Goal: Use online tool/utility: Utilize a website feature to perform a specific function

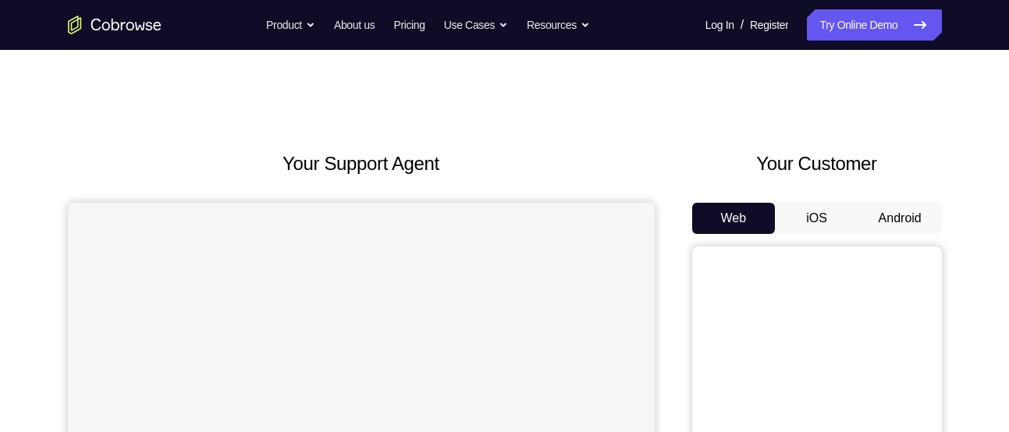
click at [880, 215] on button "Android" at bounding box center [899, 218] width 83 height 31
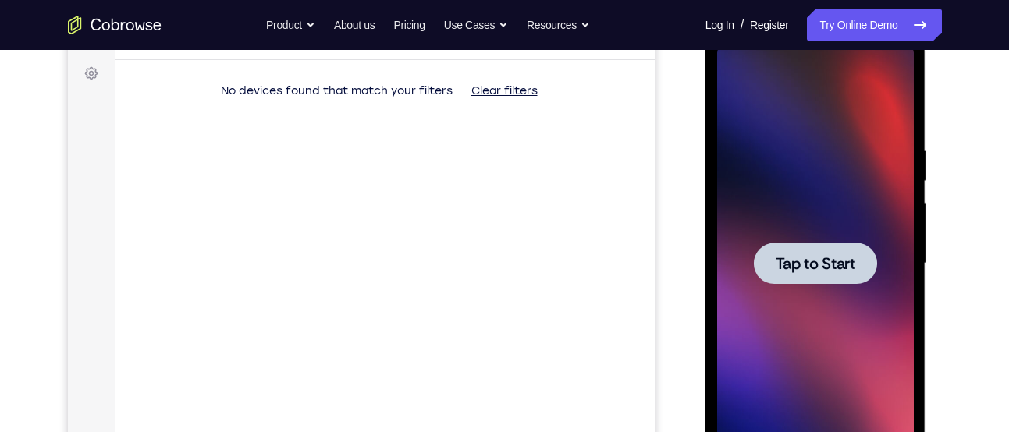
click at [819, 272] on span "Tap to Start" at bounding box center [816, 264] width 80 height 16
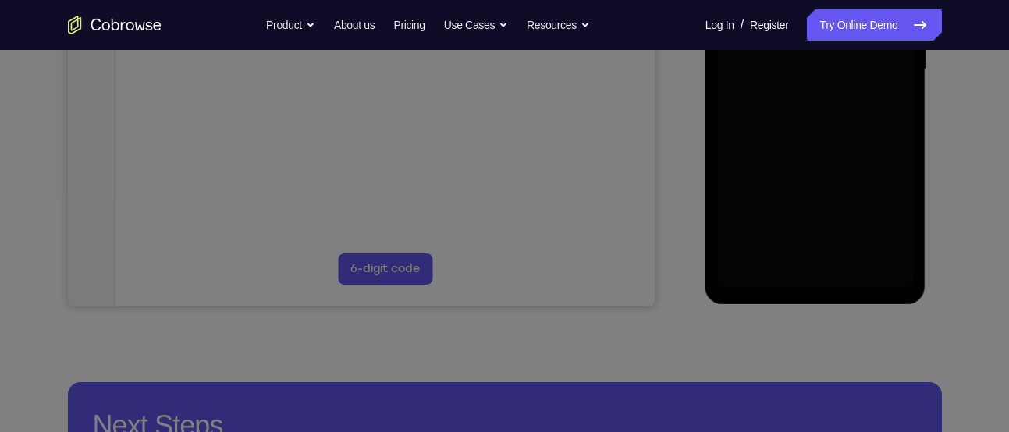
scroll to position [418, 0]
click at [929, 254] on icon at bounding box center [510, 157] width 1021 height 550
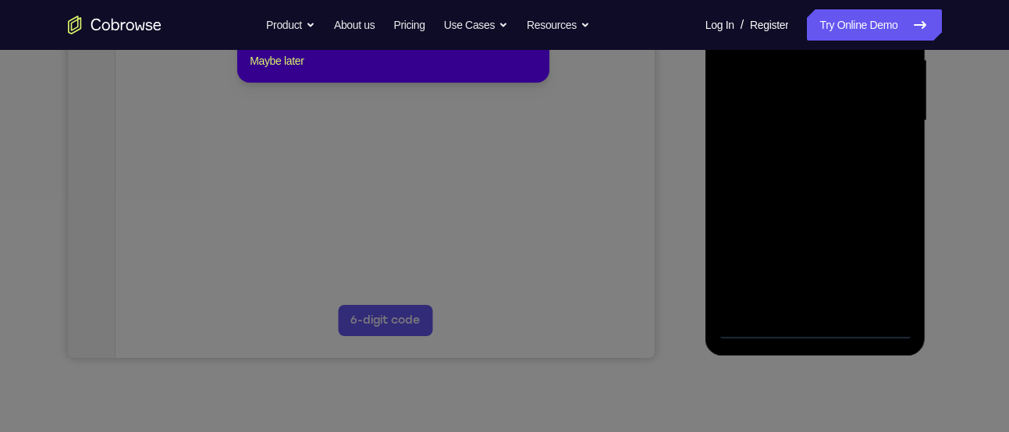
scroll to position [369, 0]
click at [815, 321] on icon at bounding box center [510, 181] width 1021 height 501
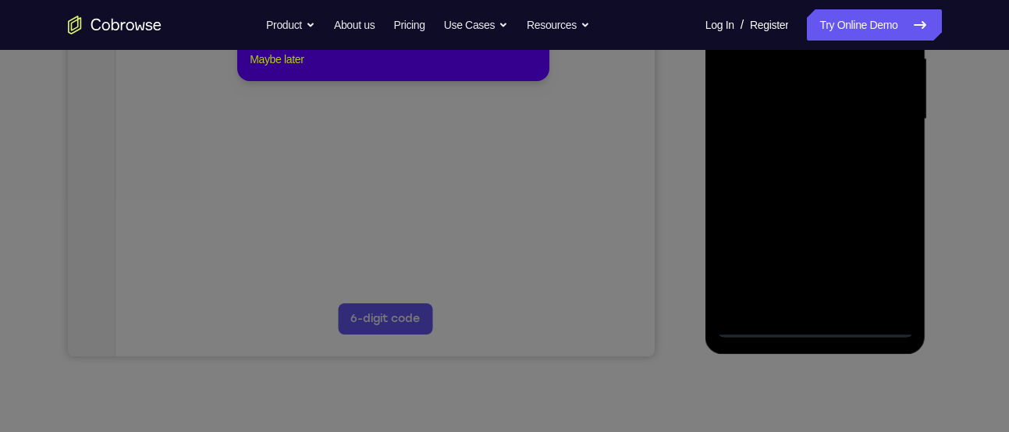
click at [303, 69] on button "Maybe later" at bounding box center [277, 59] width 54 height 19
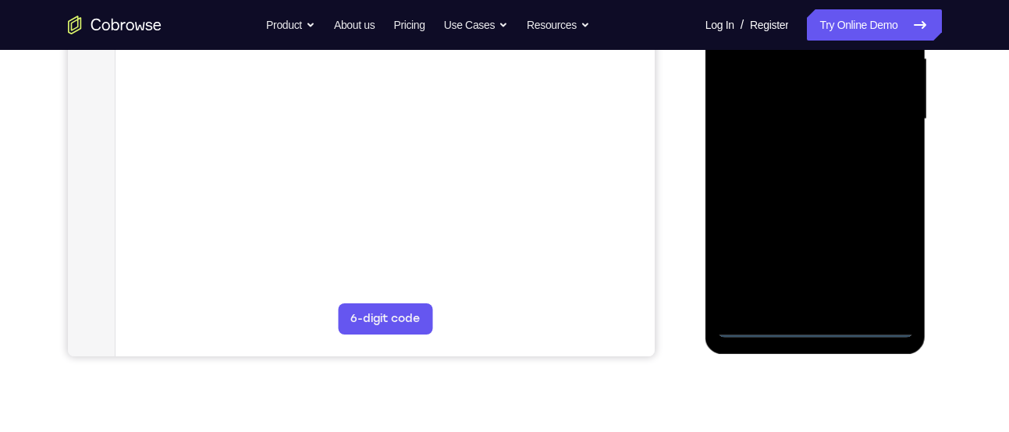
click at [880, 321] on div at bounding box center [815, 119] width 197 height 437
drag, startPoint x: 766, startPoint y: 238, endPoint x: 905, endPoint y: 253, distance: 139.7
click at [905, 253] on div at bounding box center [815, 119] width 197 height 437
click at [751, 105] on div at bounding box center [815, 119] width 197 height 437
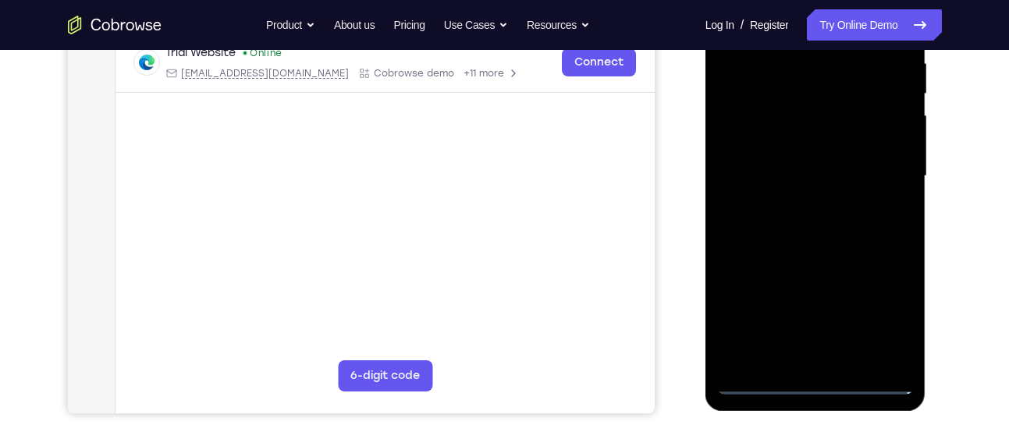
scroll to position [321, 0]
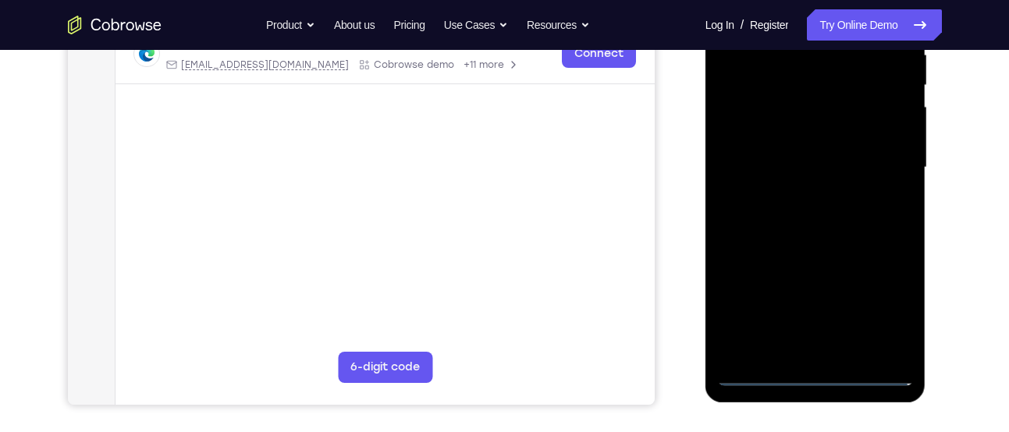
click at [882, 313] on div at bounding box center [815, 167] width 197 height 437
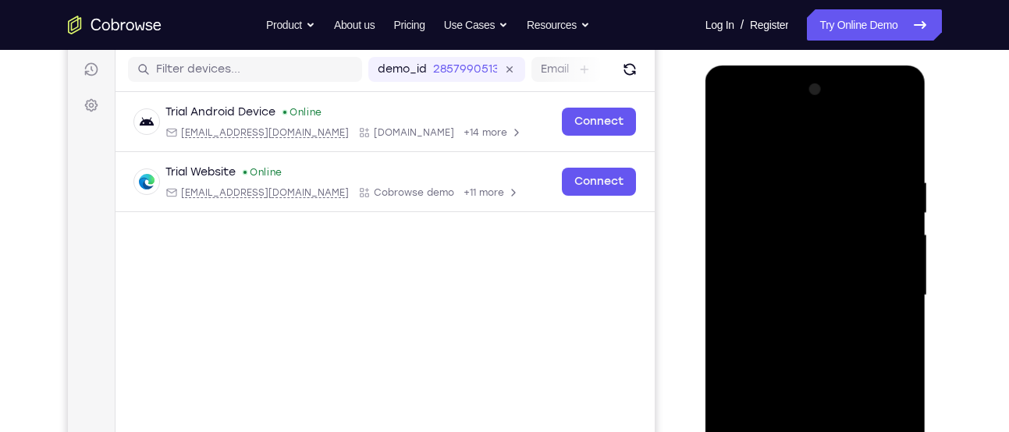
scroll to position [192, 0]
click at [825, 154] on div at bounding box center [815, 296] width 197 height 437
click at [879, 287] on div at bounding box center [815, 296] width 197 height 437
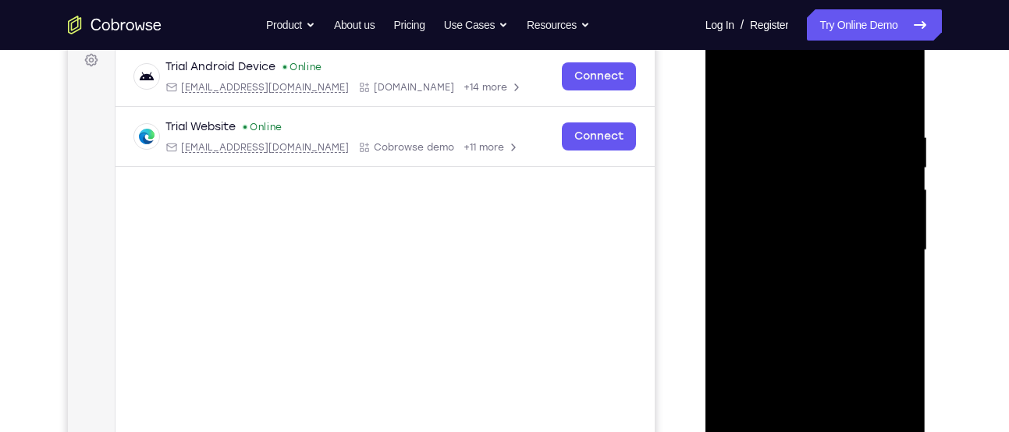
scroll to position [240, 0]
click at [799, 275] on div at bounding box center [815, 248] width 197 height 437
click at [814, 321] on div at bounding box center [815, 248] width 197 height 437
click at [818, 190] on div at bounding box center [815, 248] width 197 height 437
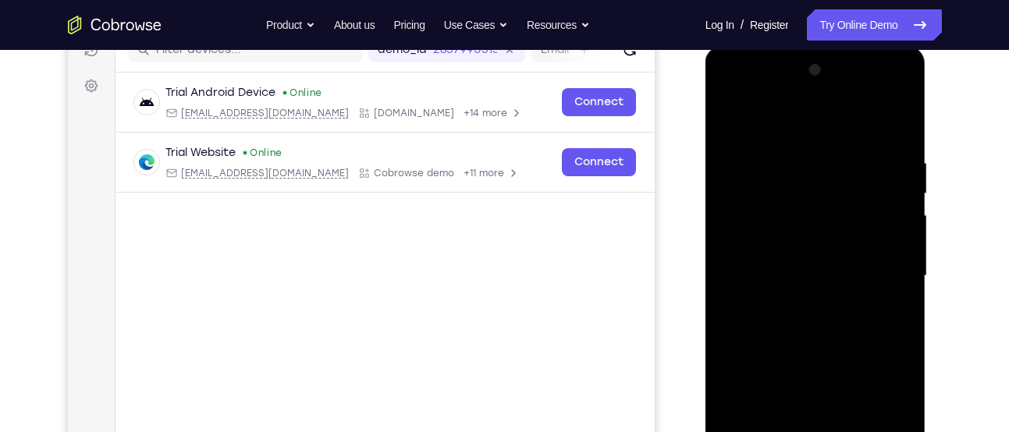
scroll to position [217, 0]
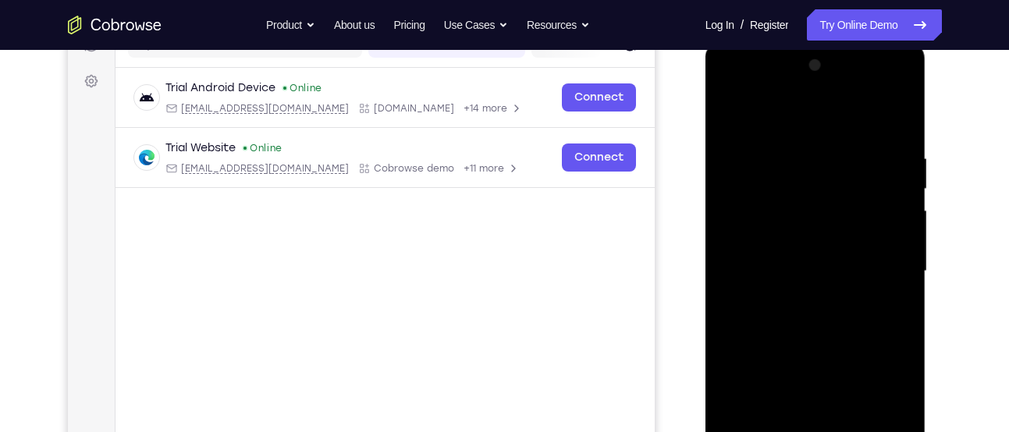
click at [793, 225] on div at bounding box center [815, 271] width 197 height 437
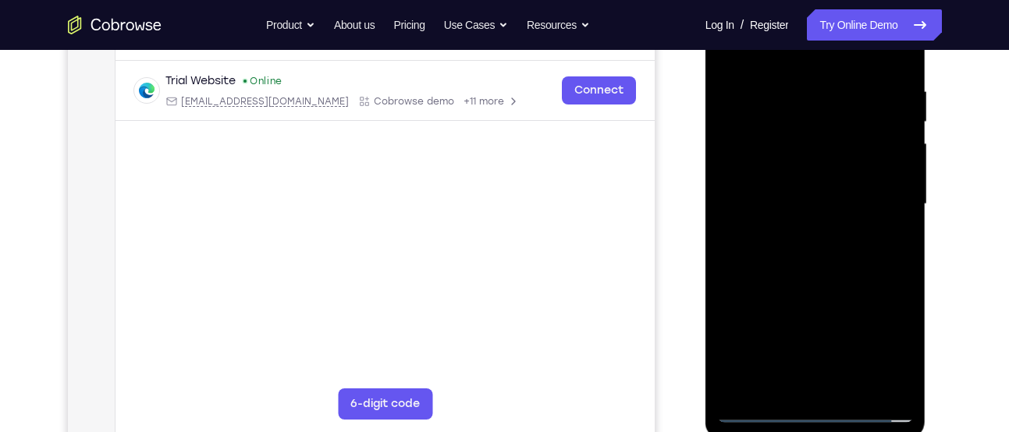
scroll to position [289, 0]
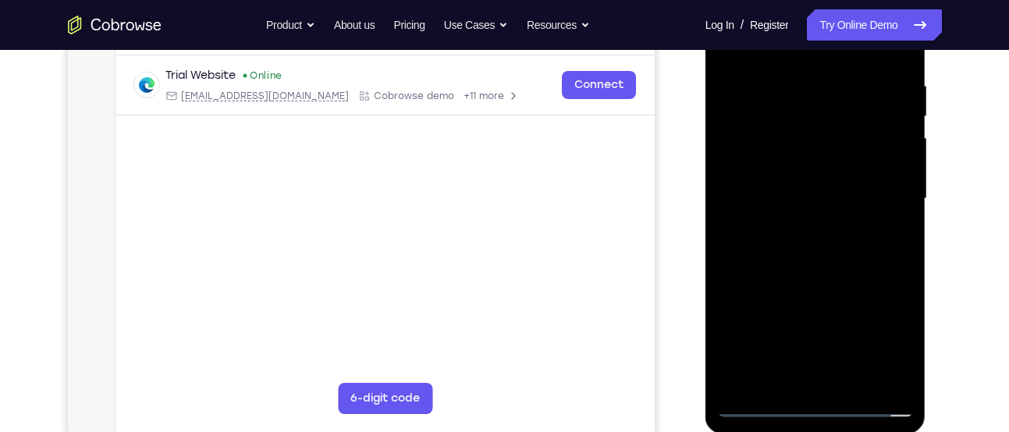
click at [830, 289] on div at bounding box center [815, 198] width 197 height 437
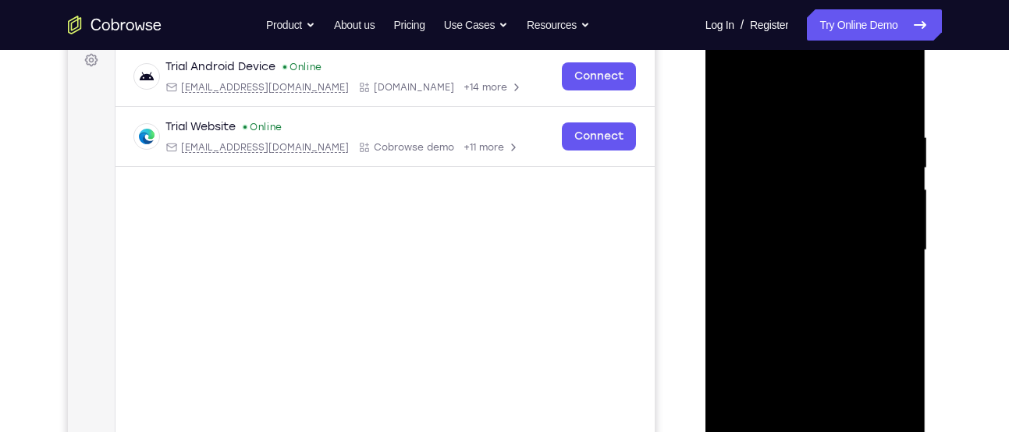
scroll to position [366, 0]
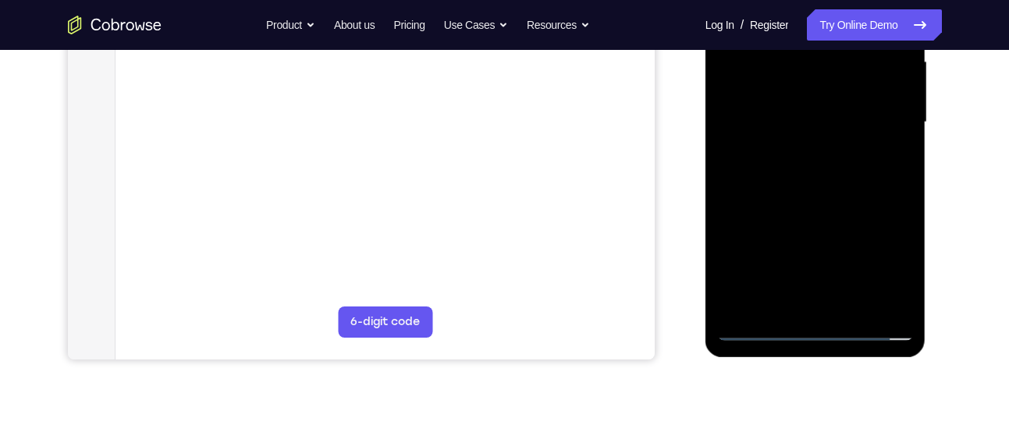
click at [830, 308] on div at bounding box center [815, 122] width 197 height 437
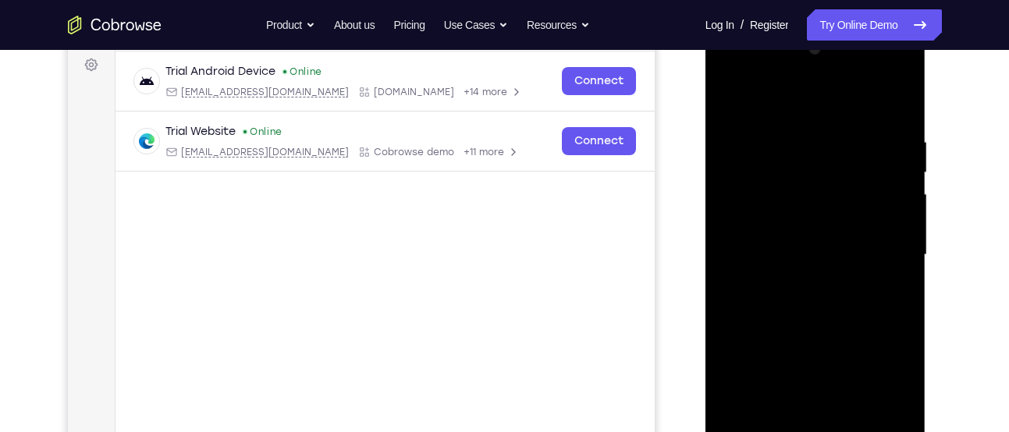
scroll to position [190, 0]
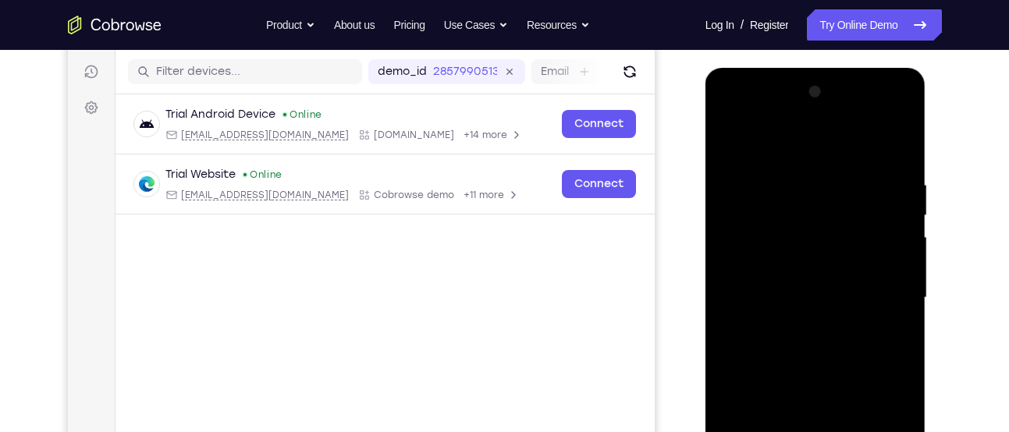
click at [782, 227] on div at bounding box center [815, 298] width 197 height 437
click at [795, 279] on div at bounding box center [815, 298] width 197 height 437
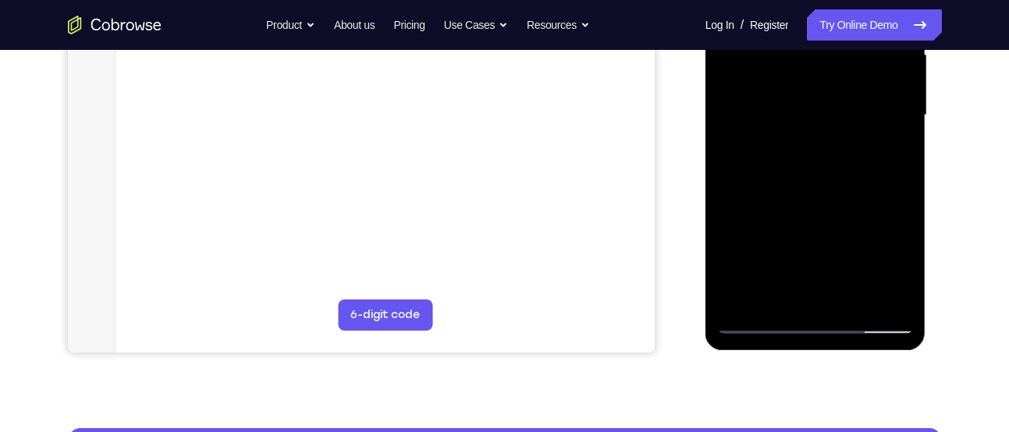
scroll to position [372, 0]
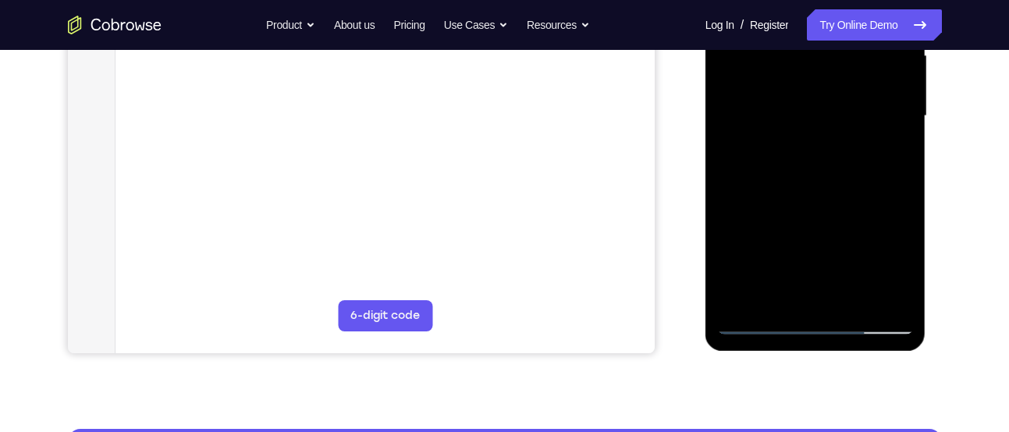
click at [829, 174] on div at bounding box center [815, 116] width 197 height 437
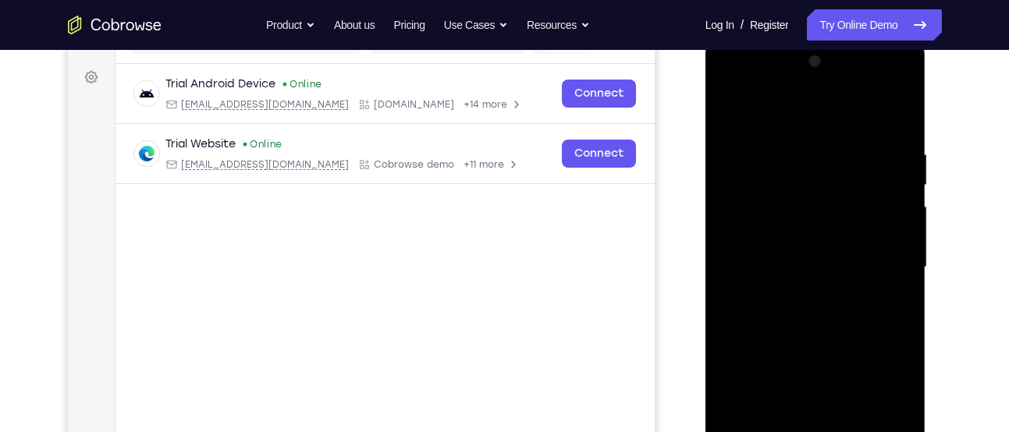
scroll to position [212, 0]
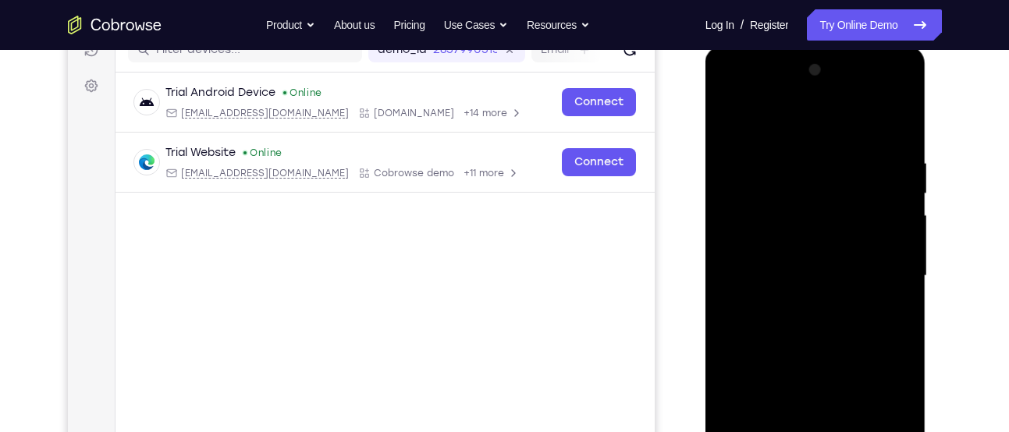
click at [804, 156] on div at bounding box center [815, 276] width 197 height 437
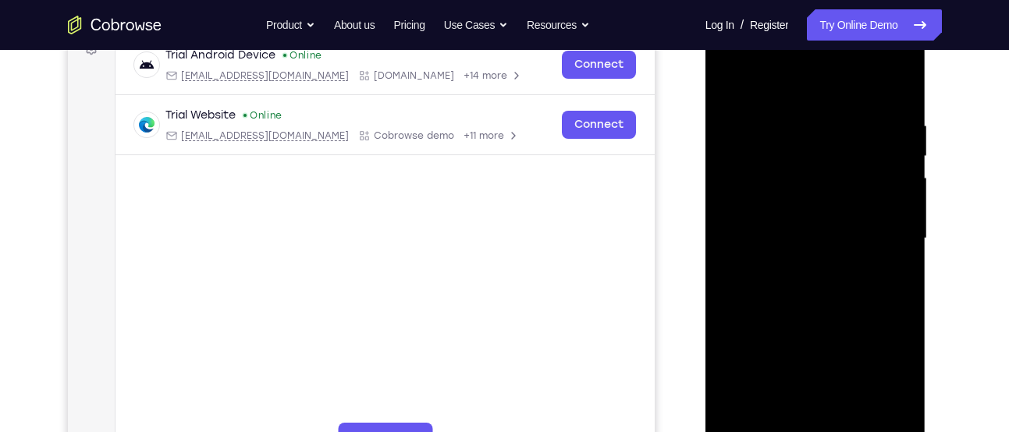
scroll to position [251, 0]
click at [894, 234] on div at bounding box center [815, 237] width 197 height 437
click at [796, 232] on div at bounding box center [815, 237] width 197 height 437
click at [814, 216] on div at bounding box center [815, 237] width 197 height 437
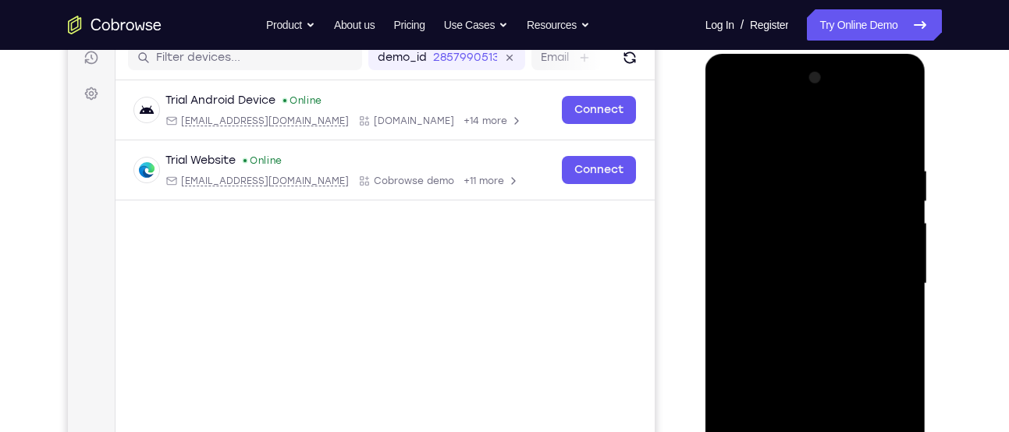
scroll to position [190, 0]
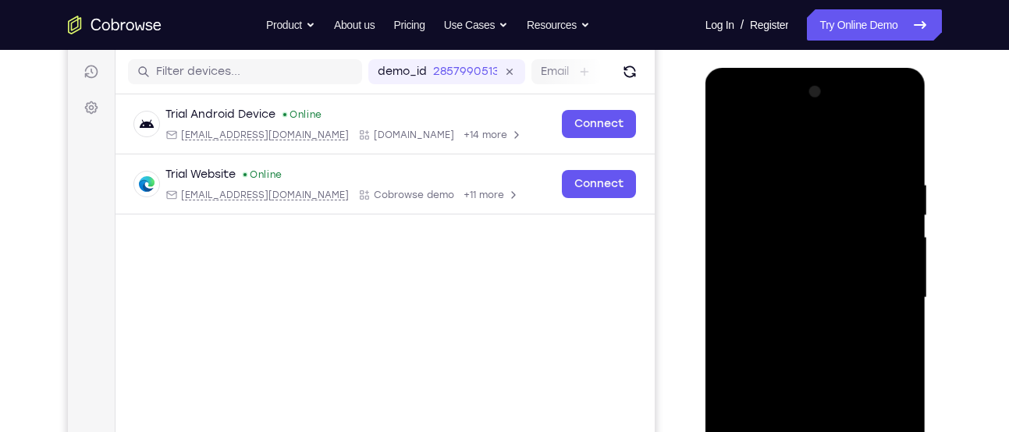
click at [732, 141] on div at bounding box center [815, 298] width 197 height 437
click at [896, 148] on div at bounding box center [815, 298] width 197 height 437
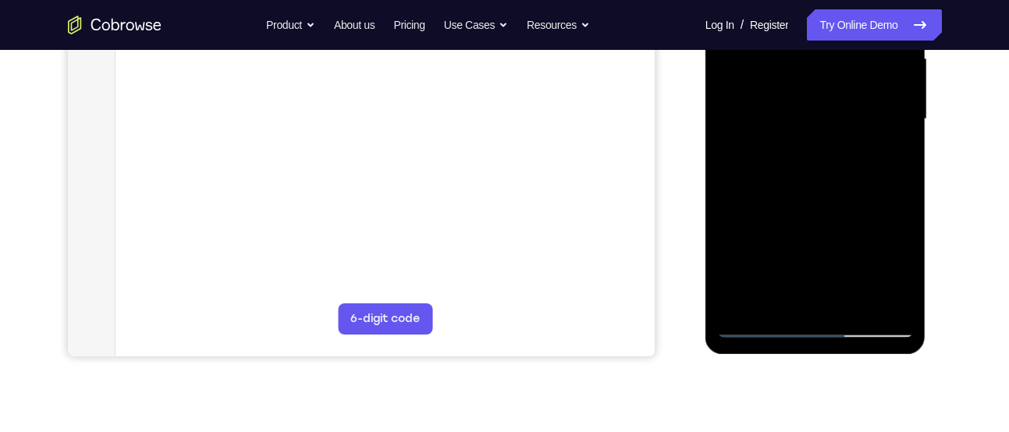
scroll to position [370, 0]
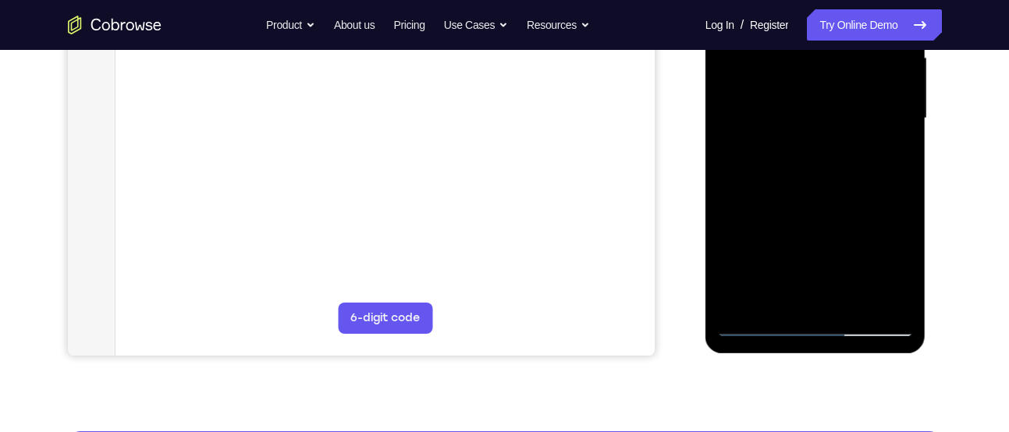
click at [853, 300] on div at bounding box center [815, 118] width 197 height 437
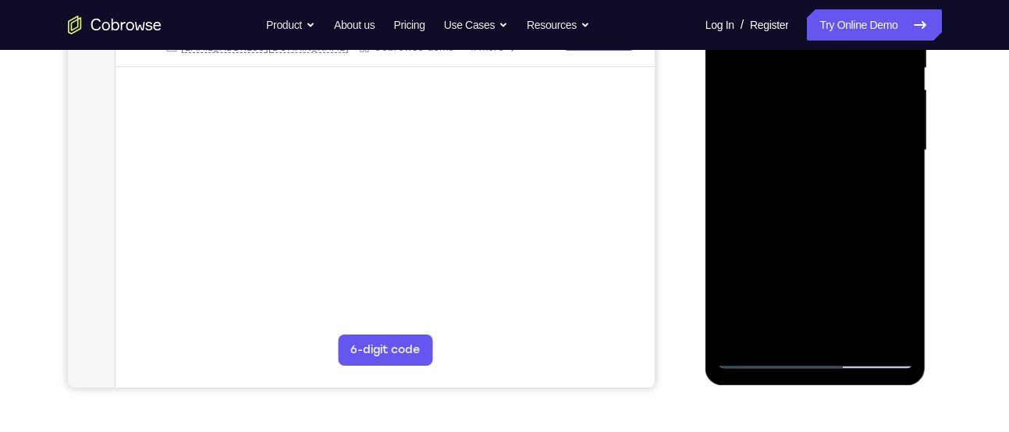
scroll to position [335, 0]
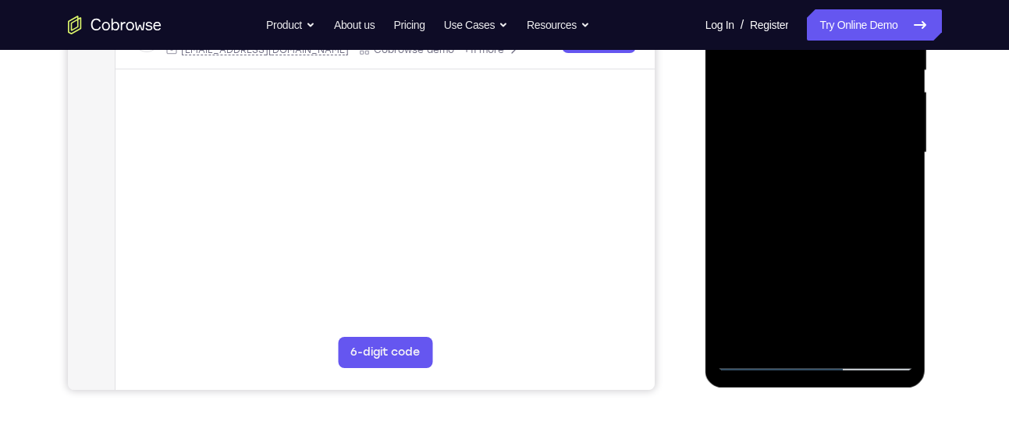
click at [821, 233] on div at bounding box center [815, 152] width 197 height 437
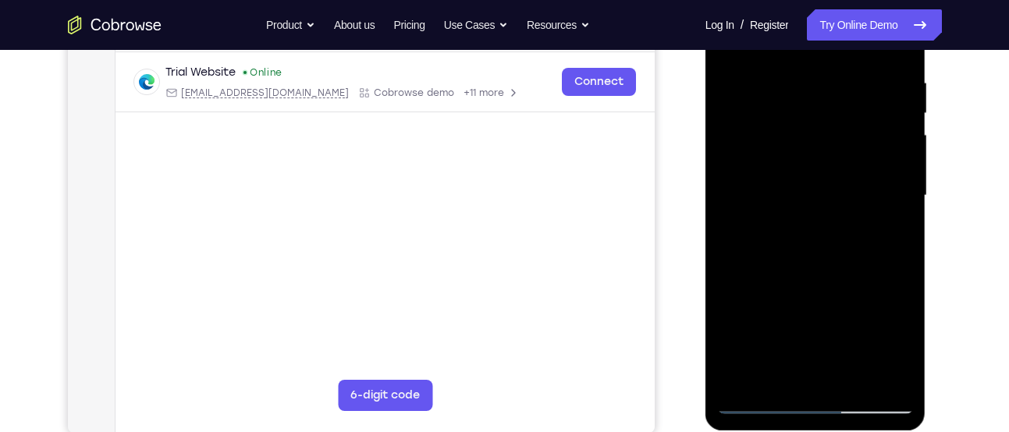
scroll to position [292, 0]
click at [811, 184] on div at bounding box center [815, 196] width 197 height 437
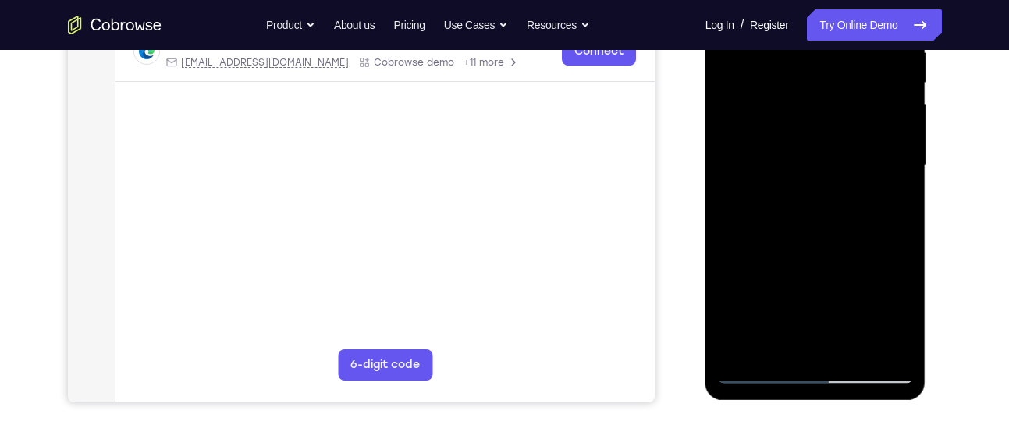
scroll to position [321, 0]
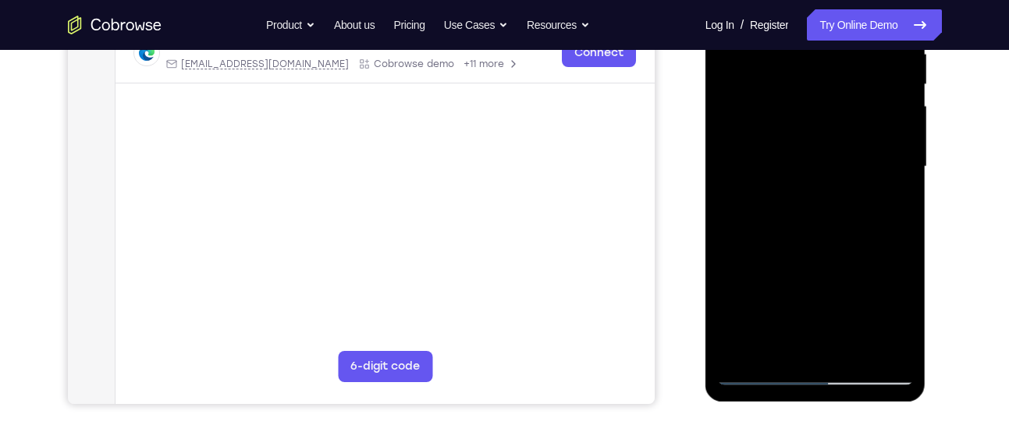
click at [758, 378] on div at bounding box center [815, 167] width 197 height 437
click at [761, 378] on div at bounding box center [815, 167] width 197 height 437
click at [799, 141] on div at bounding box center [815, 167] width 197 height 437
click at [761, 367] on div at bounding box center [815, 167] width 197 height 437
click at [760, 371] on div at bounding box center [815, 167] width 197 height 437
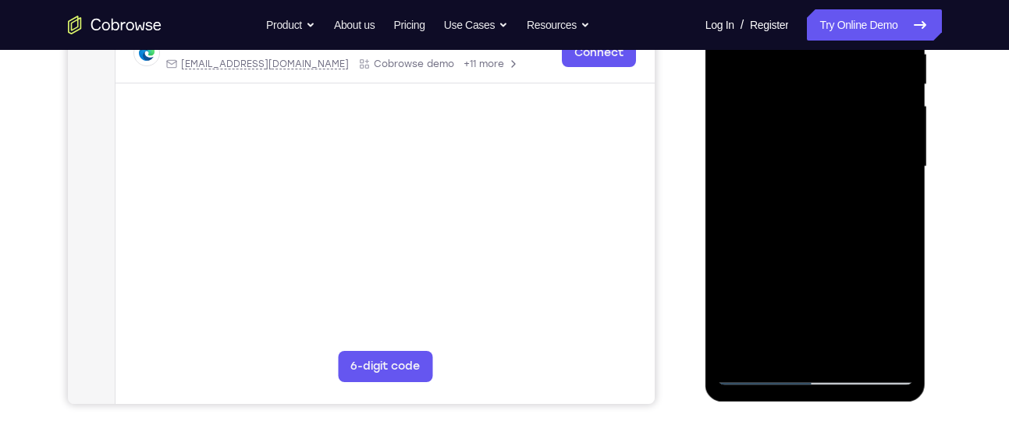
click at [760, 371] on div at bounding box center [815, 167] width 197 height 437
click at [754, 373] on div at bounding box center [815, 167] width 197 height 437
click at [891, 351] on div at bounding box center [815, 167] width 197 height 437
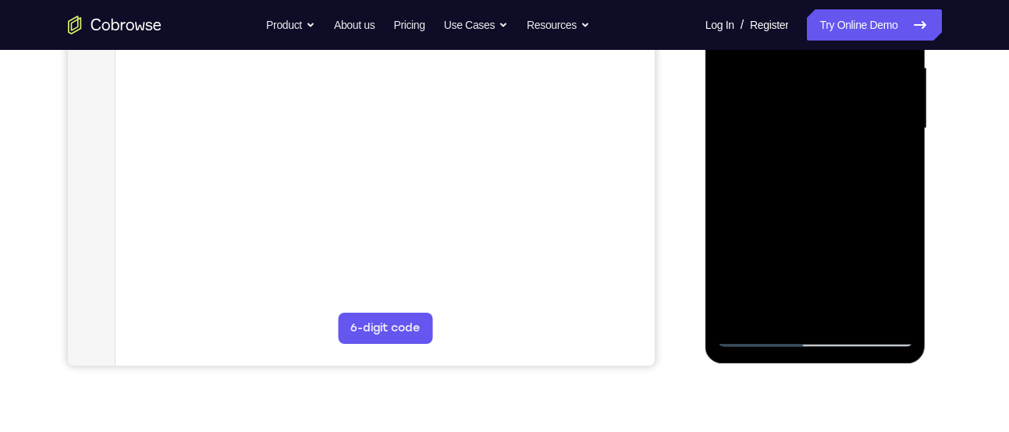
scroll to position [381, 0]
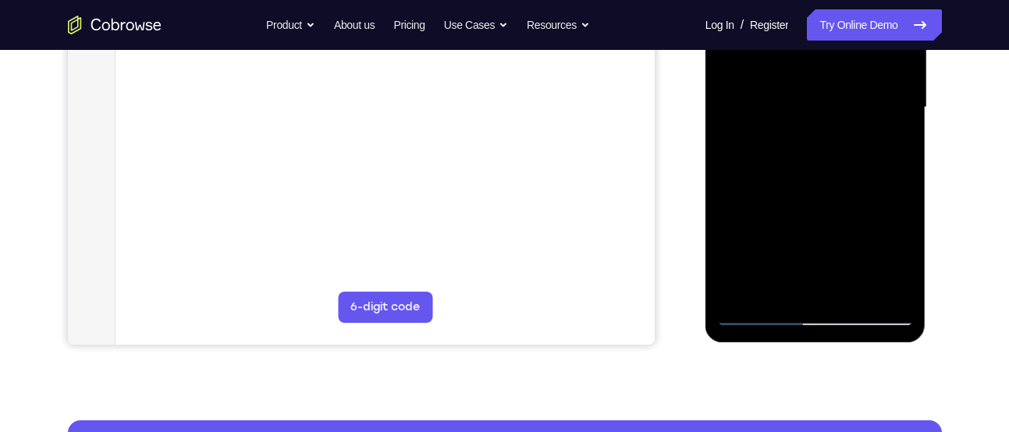
click at [904, 272] on div at bounding box center [815, 107] width 197 height 437
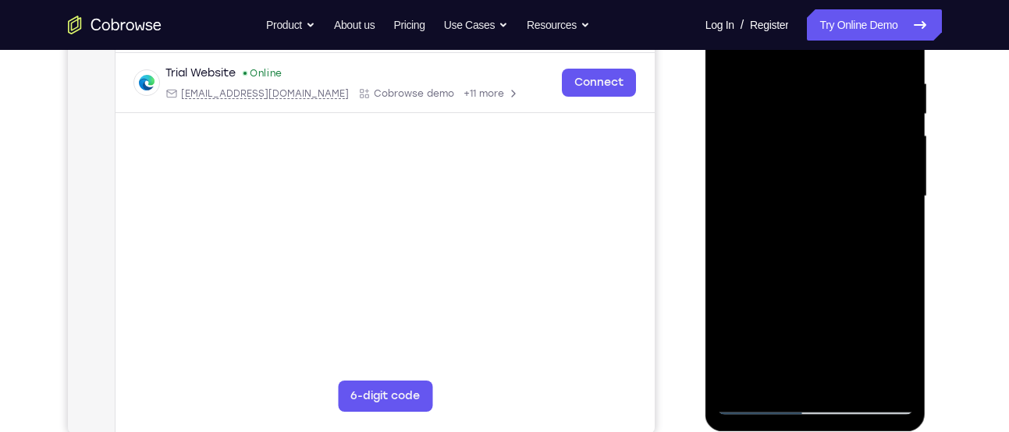
scroll to position [293, 0]
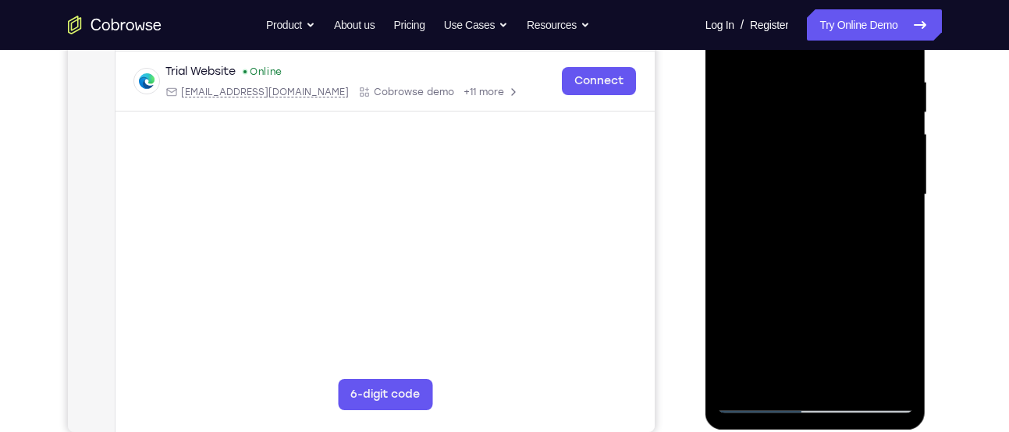
drag, startPoint x: 871, startPoint y: 174, endPoint x: 867, endPoint y: 92, distance: 82.0
click at [867, 92] on div at bounding box center [815, 195] width 197 height 437
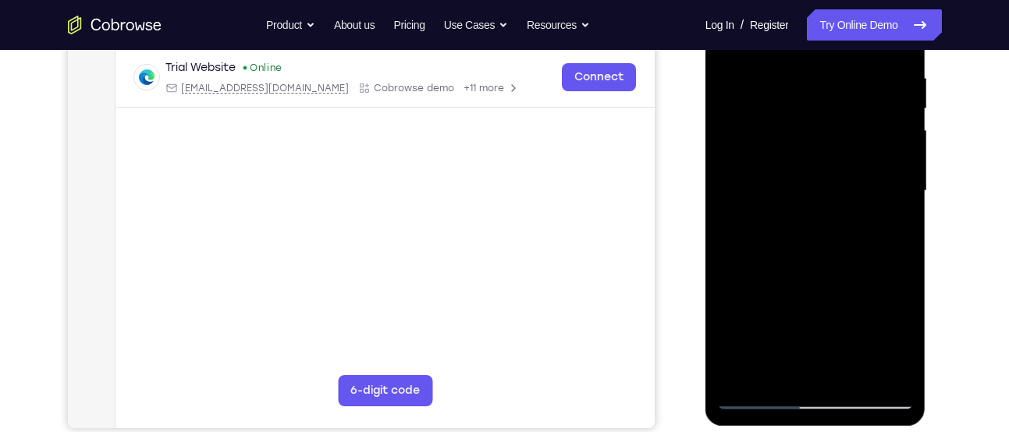
scroll to position [293, 0]
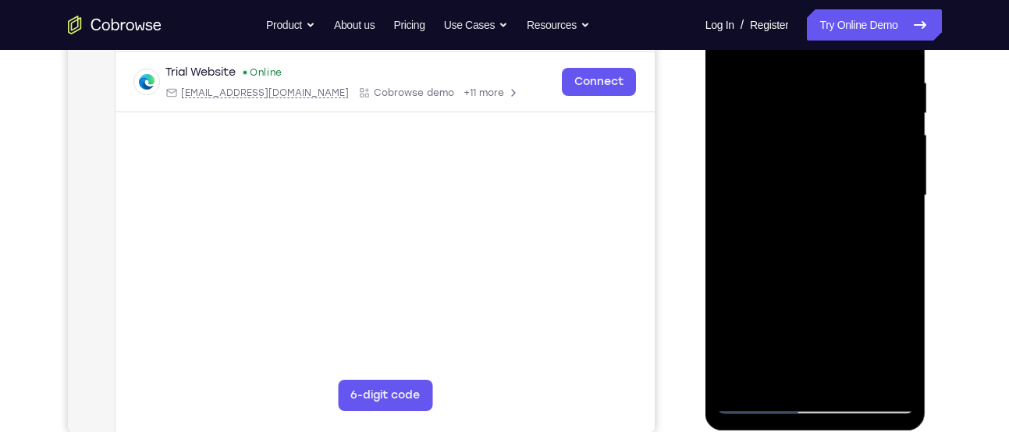
drag, startPoint x: 891, startPoint y: 144, endPoint x: 878, endPoint y: 286, distance: 142.6
click at [878, 286] on div at bounding box center [815, 195] width 197 height 437
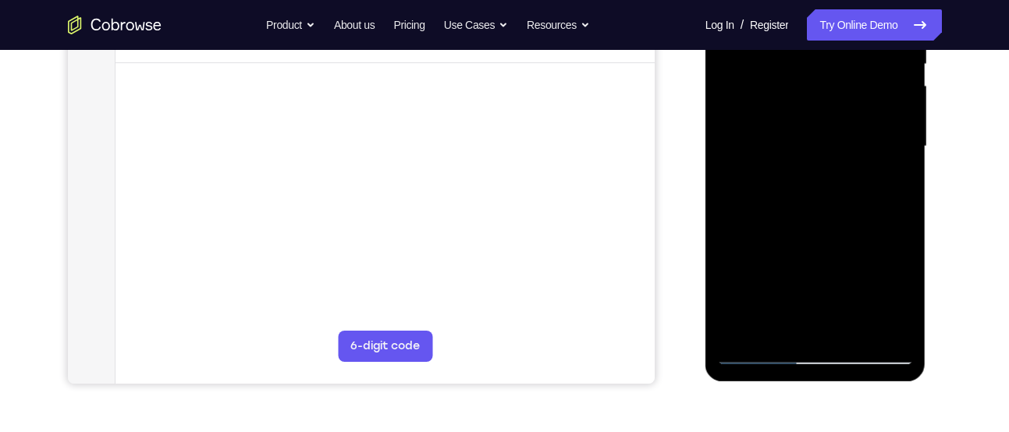
scroll to position [338, 0]
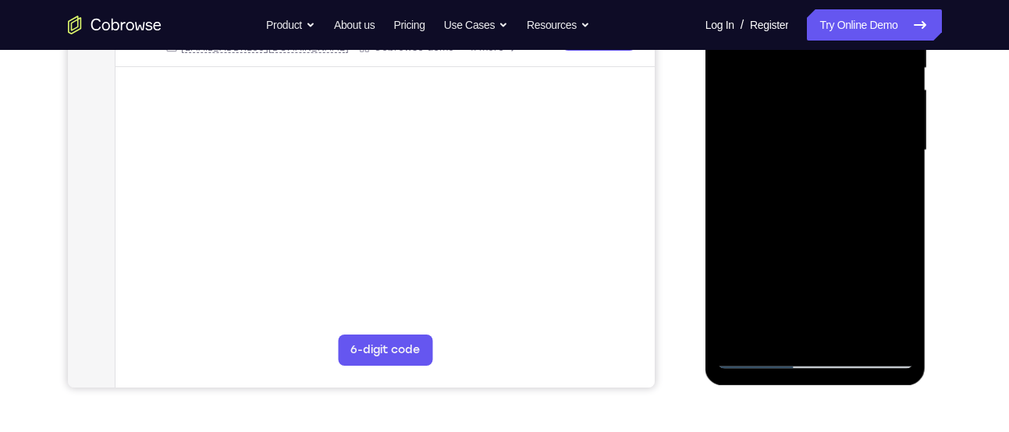
drag, startPoint x: 823, startPoint y: 272, endPoint x: 871, endPoint y: 132, distance: 147.8
click at [871, 132] on div at bounding box center [815, 150] width 197 height 437
drag, startPoint x: 832, startPoint y: 293, endPoint x: 831, endPoint y: 315, distance: 22.6
click at [831, 315] on div at bounding box center [815, 150] width 197 height 437
drag, startPoint x: 851, startPoint y: 264, endPoint x: 845, endPoint y: 300, distance: 36.4
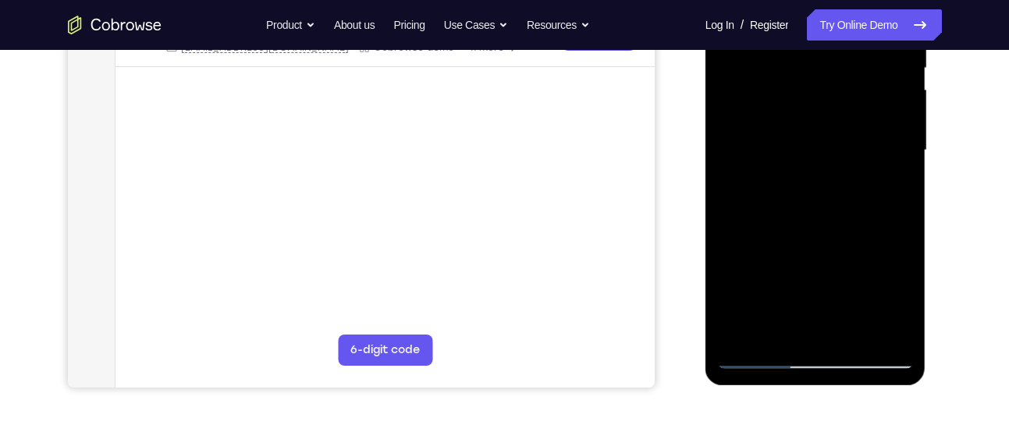
click at [845, 300] on div at bounding box center [815, 150] width 197 height 437
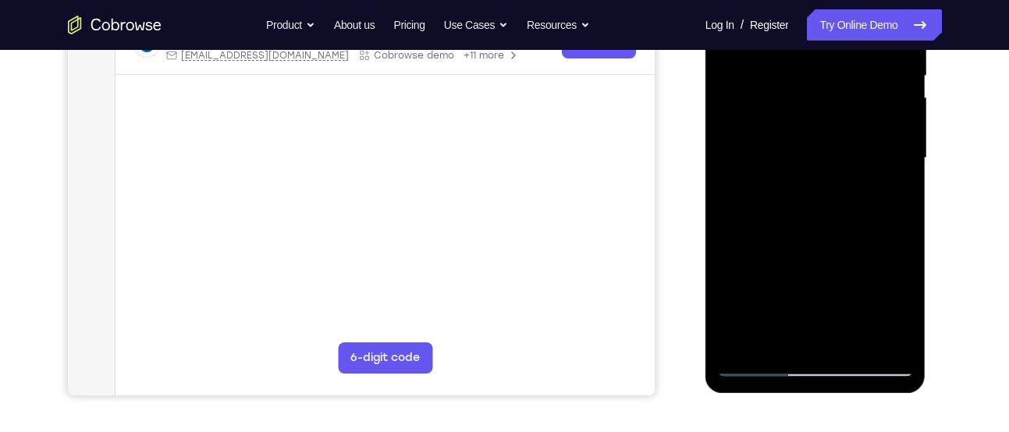
scroll to position [332, 0]
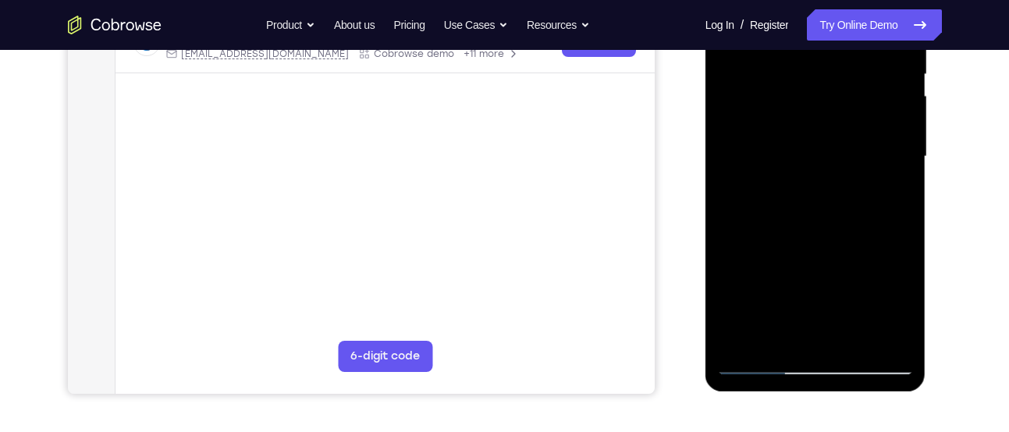
click at [834, 264] on div at bounding box center [815, 156] width 197 height 437
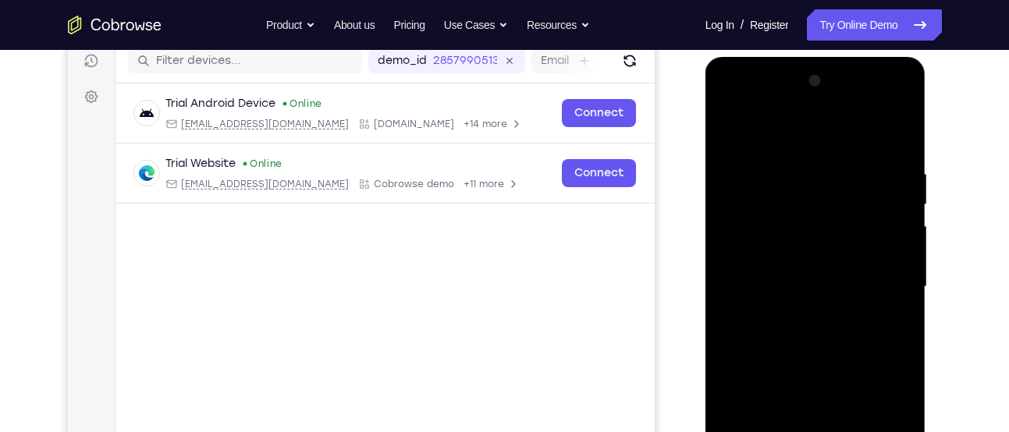
scroll to position [203, 0]
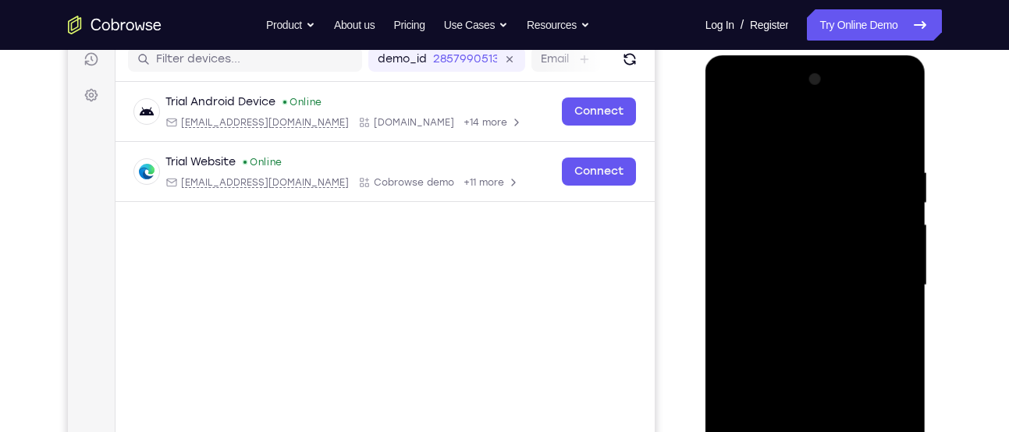
click at [902, 218] on div at bounding box center [815, 285] width 197 height 437
click at [900, 218] on div at bounding box center [815, 285] width 197 height 437
click at [726, 217] on div at bounding box center [815, 285] width 197 height 437
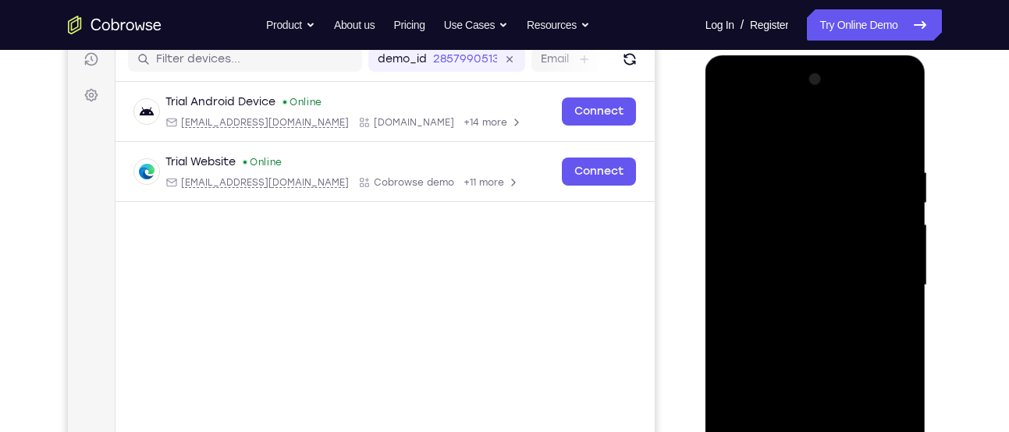
click at [726, 217] on div at bounding box center [815, 285] width 197 height 437
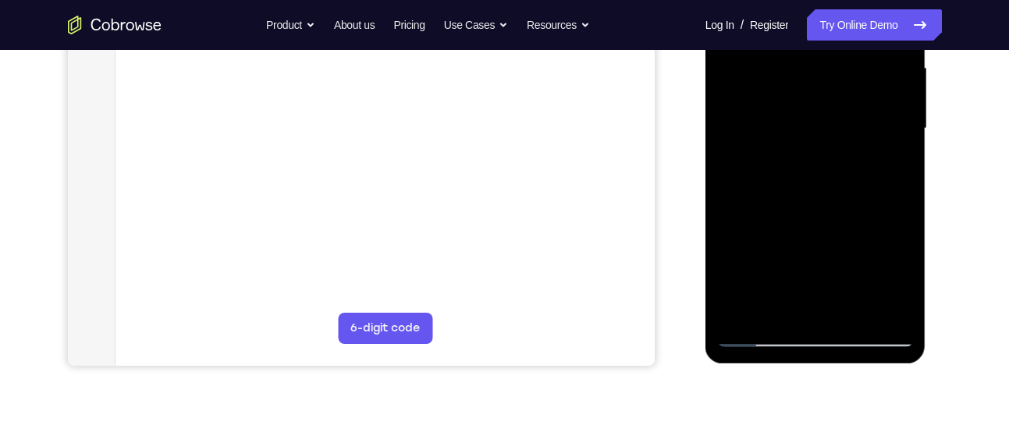
scroll to position [366, 0]
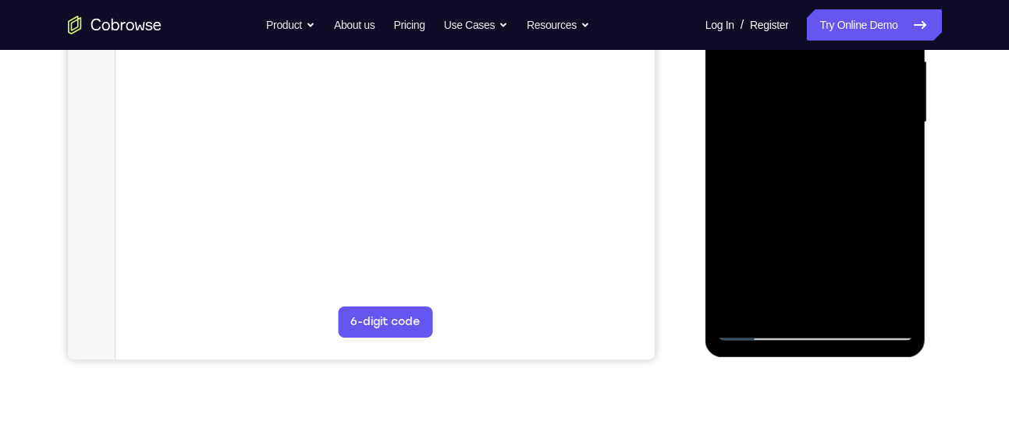
click at [741, 303] on div at bounding box center [815, 122] width 197 height 437
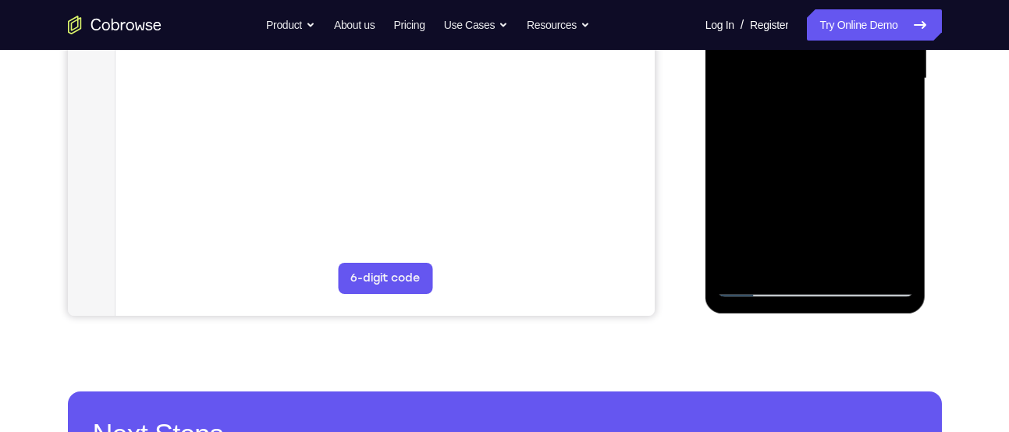
scroll to position [410, 0]
click at [888, 261] on div at bounding box center [815, 78] width 197 height 437
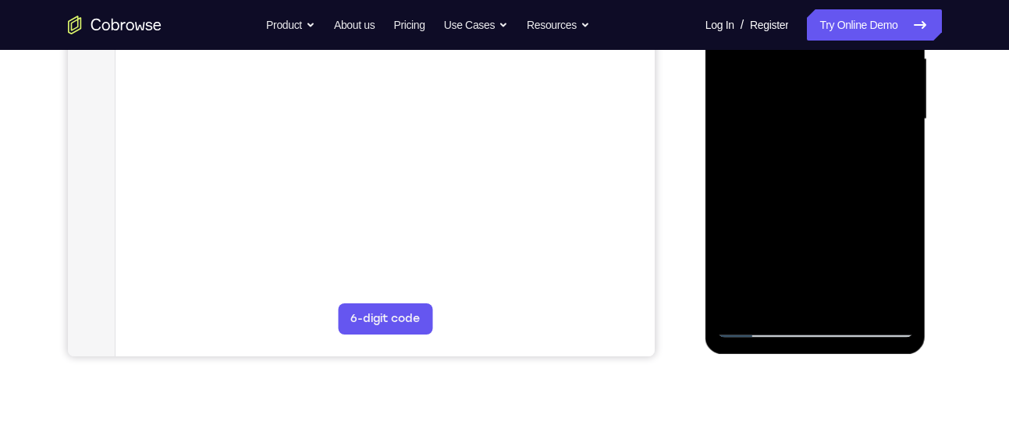
scroll to position [368, 0]
drag, startPoint x: 848, startPoint y: 243, endPoint x: 880, endPoint y: 140, distance: 107.8
click at [880, 140] on div at bounding box center [815, 120] width 197 height 437
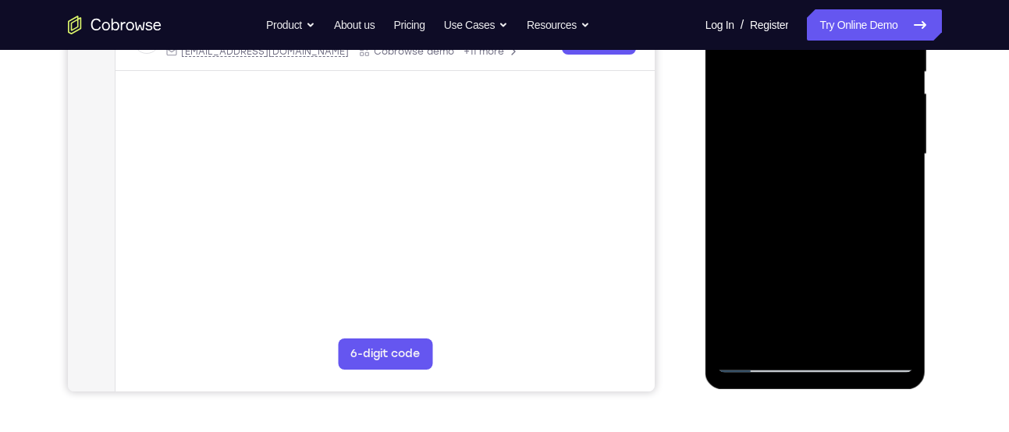
scroll to position [332, 0]
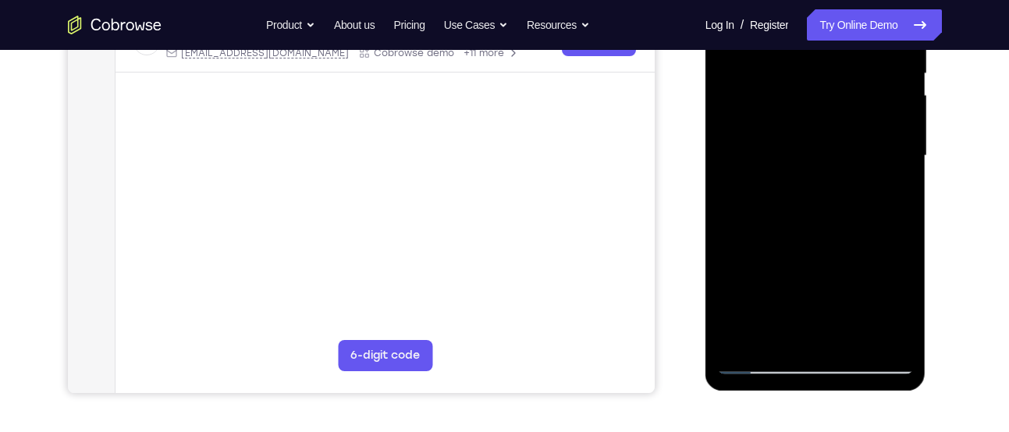
click at [808, 179] on div at bounding box center [815, 156] width 197 height 437
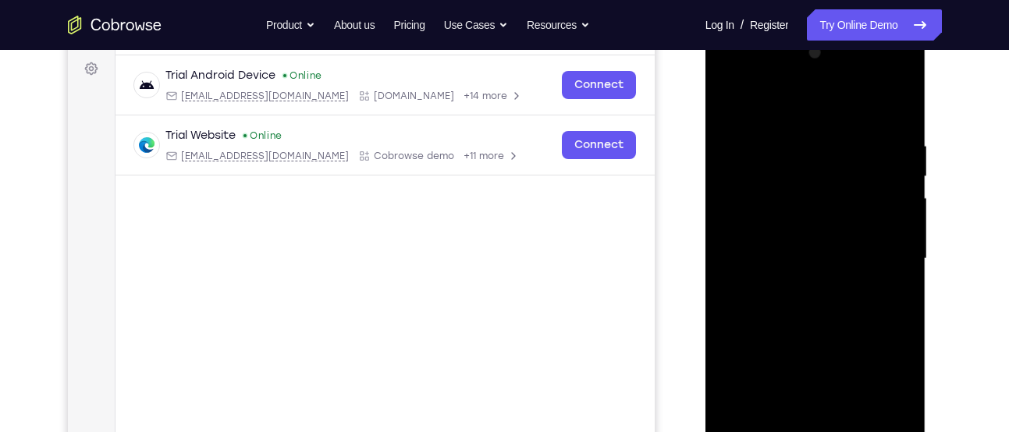
scroll to position [228, 0]
click at [903, 205] on div at bounding box center [815, 260] width 197 height 437
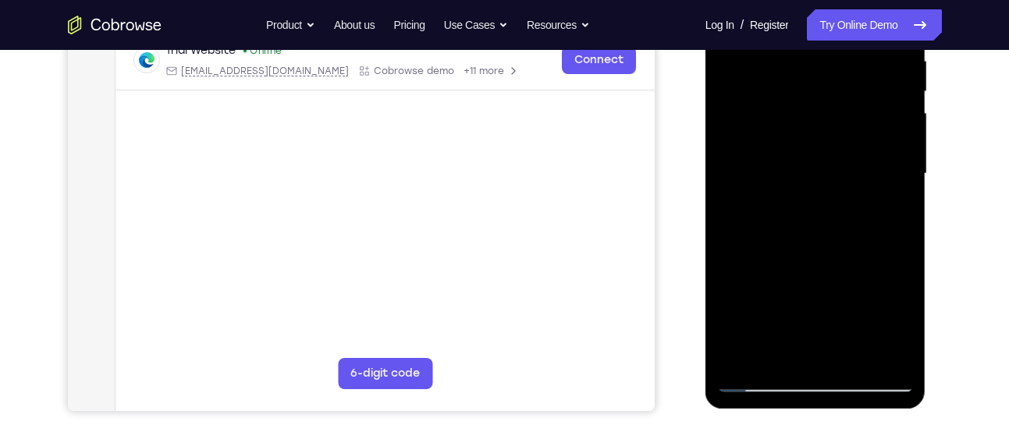
scroll to position [321, 0]
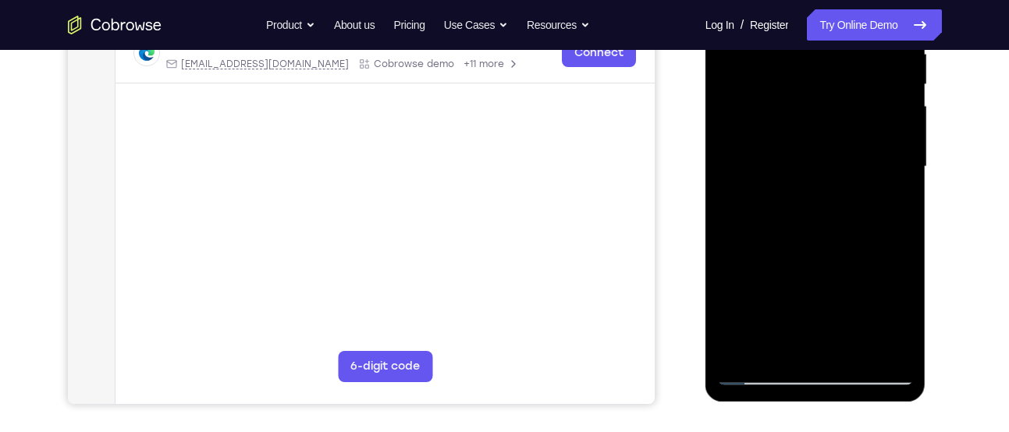
click at [749, 250] on div at bounding box center [815, 167] width 197 height 437
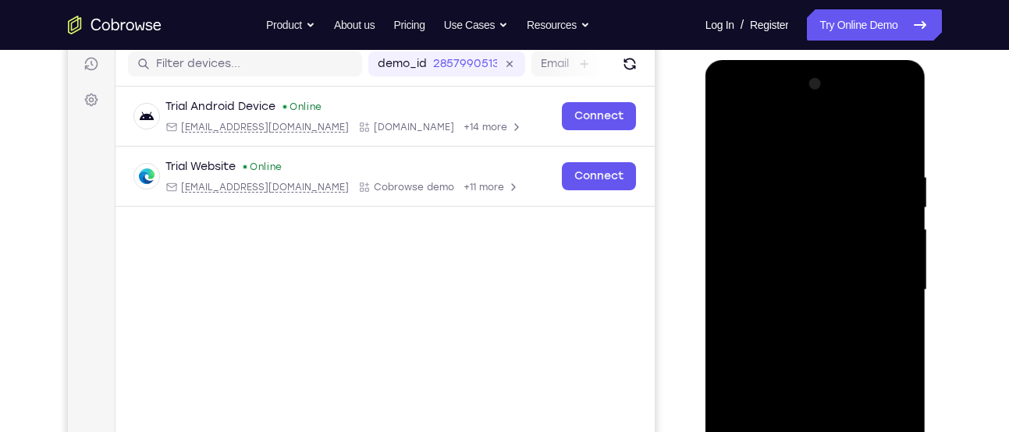
scroll to position [181, 0]
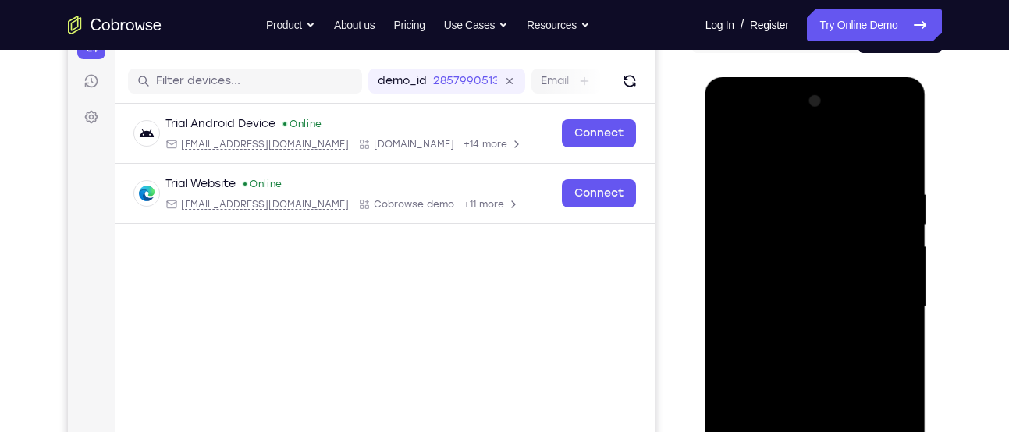
click at [832, 185] on div at bounding box center [815, 307] width 197 height 437
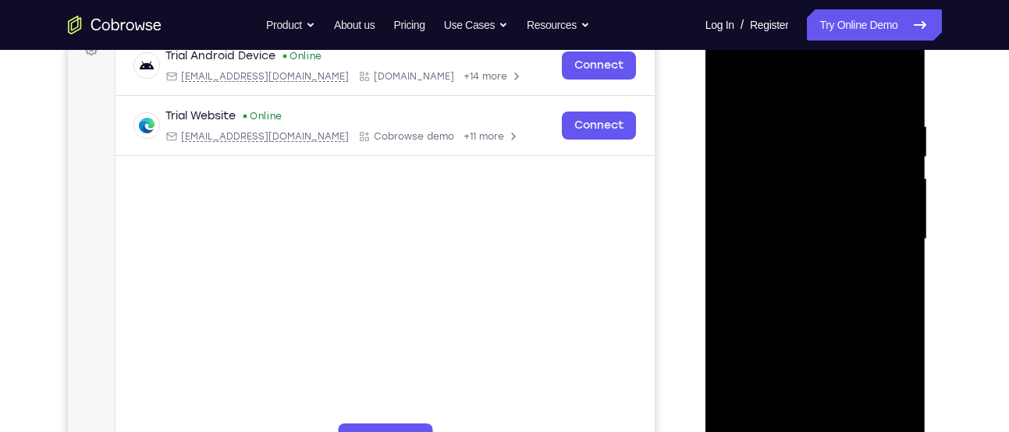
scroll to position [260, 0]
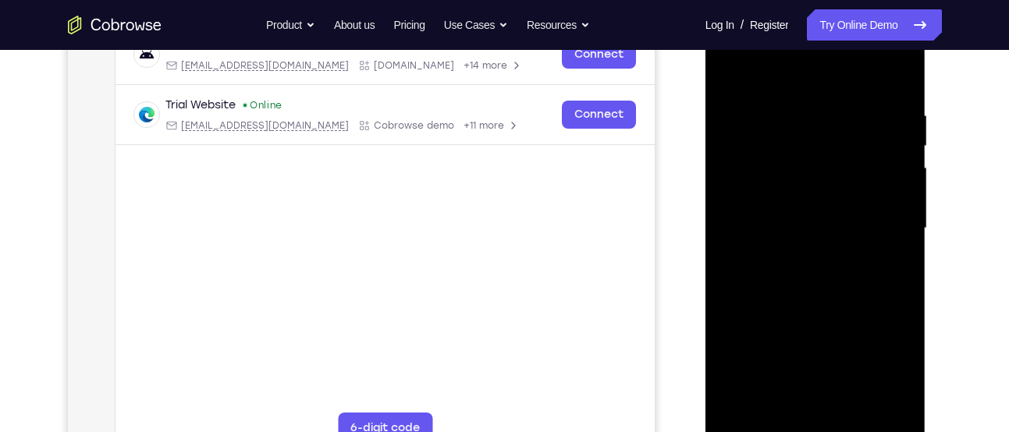
drag, startPoint x: 838, startPoint y: 236, endPoint x: 849, endPoint y: 176, distance: 61.8
click at [849, 176] on div at bounding box center [815, 228] width 197 height 437
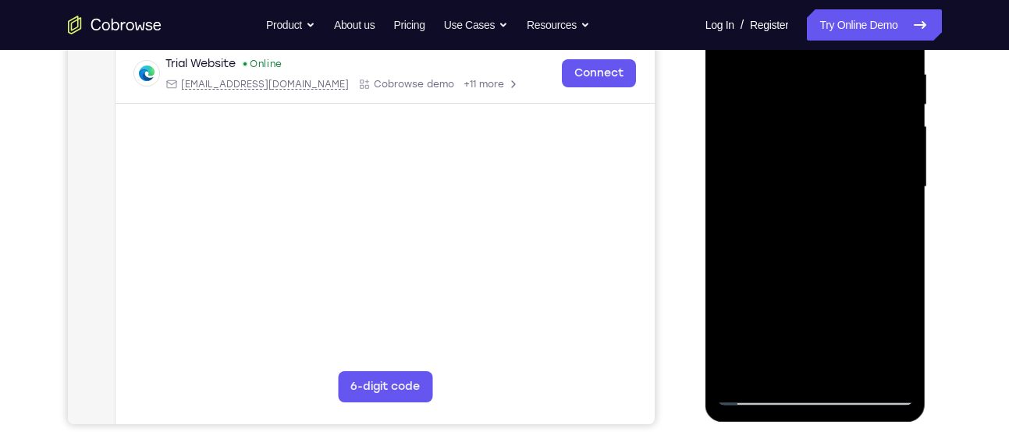
scroll to position [302, 0]
drag, startPoint x: 832, startPoint y: 227, endPoint x: 845, endPoint y: 180, distance: 48.4
click at [845, 180] on div at bounding box center [815, 186] width 197 height 437
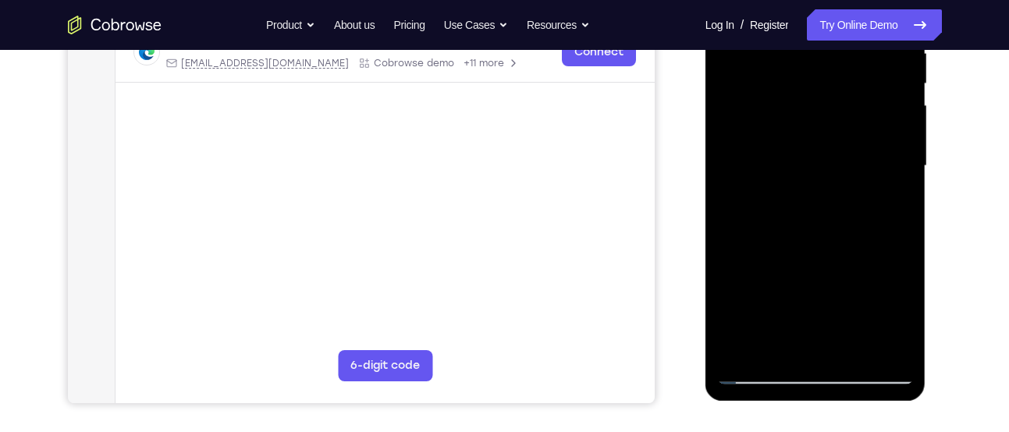
scroll to position [323, 0]
drag, startPoint x: 823, startPoint y: 246, endPoint x: 852, endPoint y: 205, distance: 49.8
click at [852, 205] on div at bounding box center [815, 165] width 197 height 437
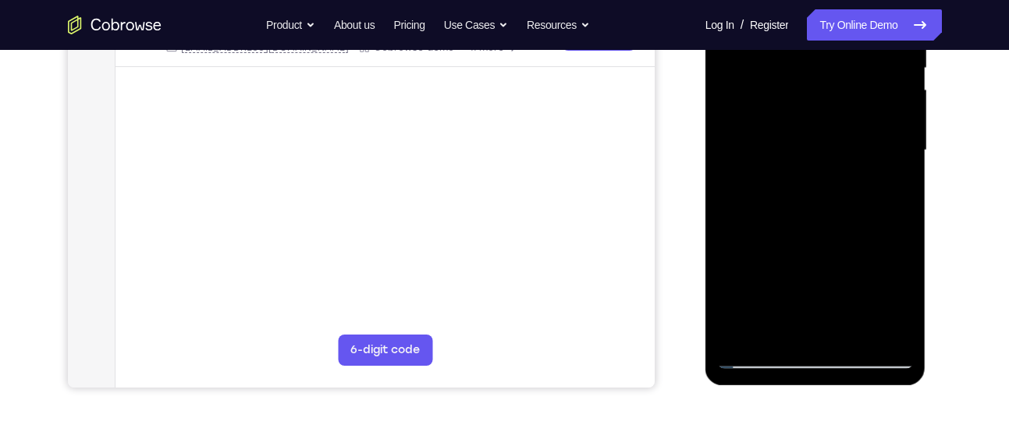
scroll to position [339, 0]
drag, startPoint x: 838, startPoint y: 236, endPoint x: 847, endPoint y: 165, distance: 70.8
click at [847, 165] on div at bounding box center [815, 149] width 197 height 437
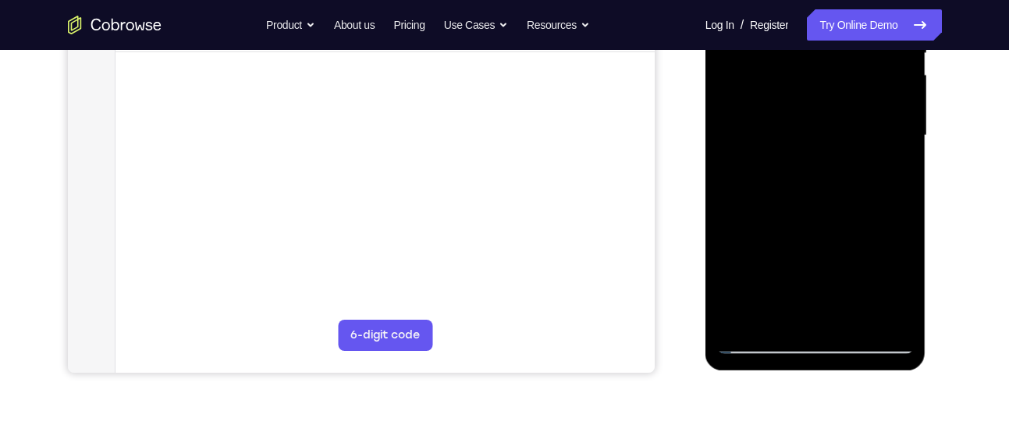
scroll to position [353, 0]
drag, startPoint x: 831, startPoint y: 227, endPoint x: 847, endPoint y: 148, distance: 80.5
click at [847, 148] on div at bounding box center [815, 135] width 197 height 437
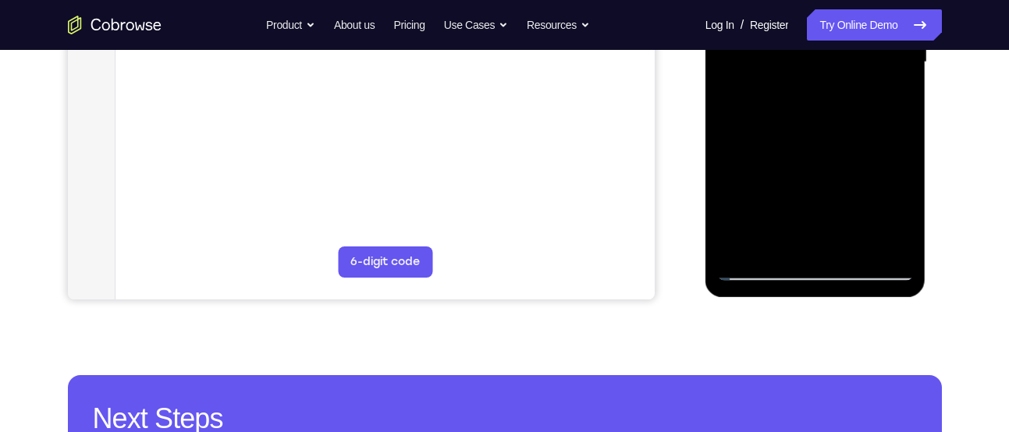
scroll to position [433, 0]
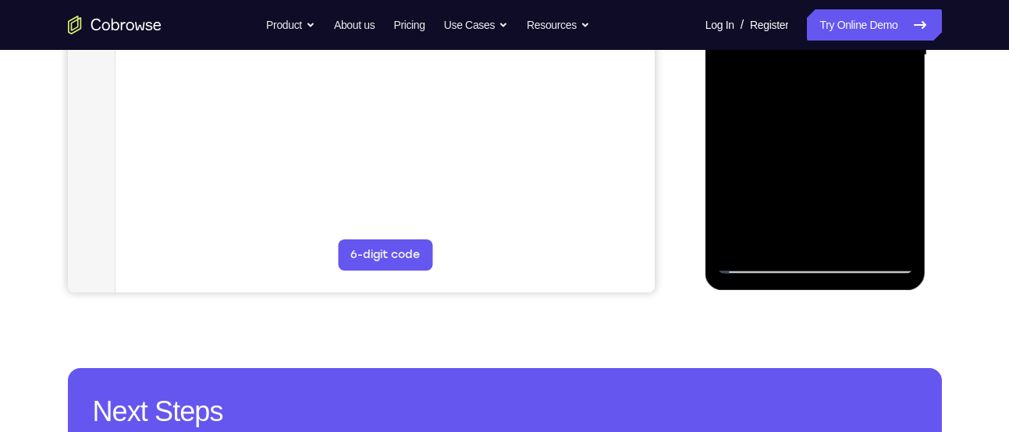
click at [758, 261] on div at bounding box center [815, 55] width 197 height 437
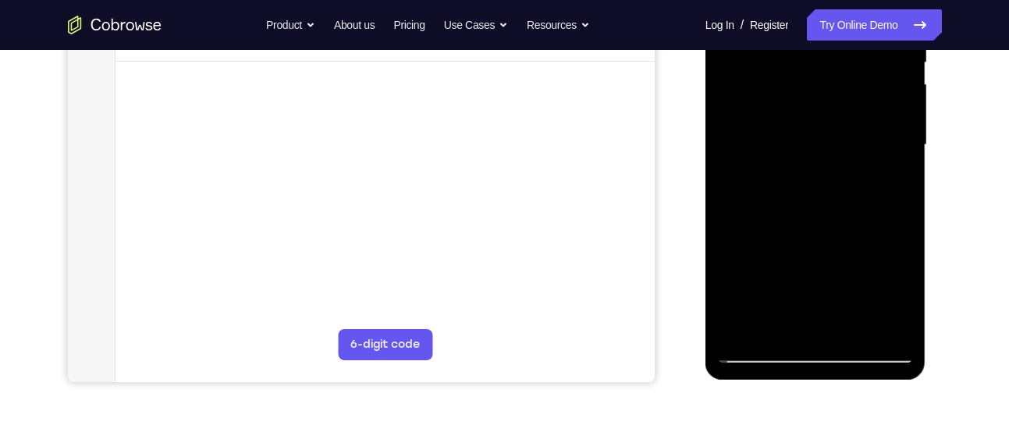
scroll to position [343, 0]
drag, startPoint x: 832, startPoint y: 263, endPoint x: 839, endPoint y: 205, distance: 58.3
click at [839, 205] on div at bounding box center [815, 145] width 197 height 437
click at [847, 324] on div at bounding box center [815, 145] width 197 height 437
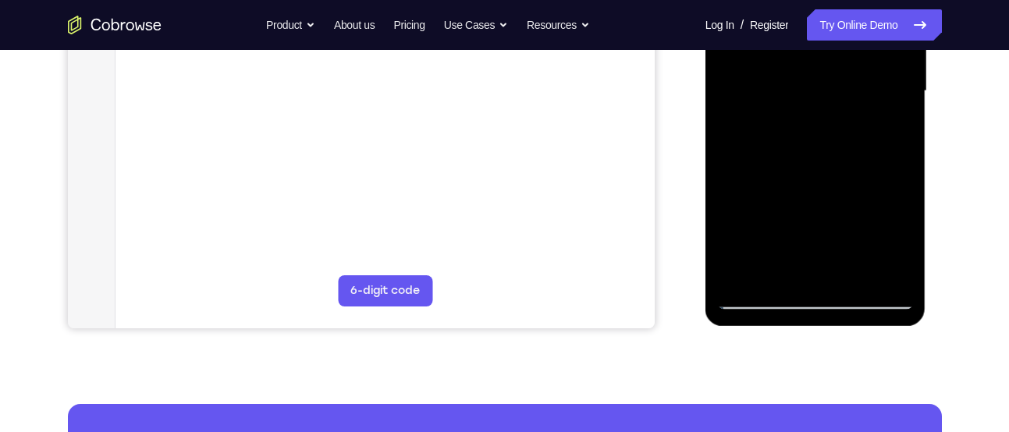
scroll to position [398, 0]
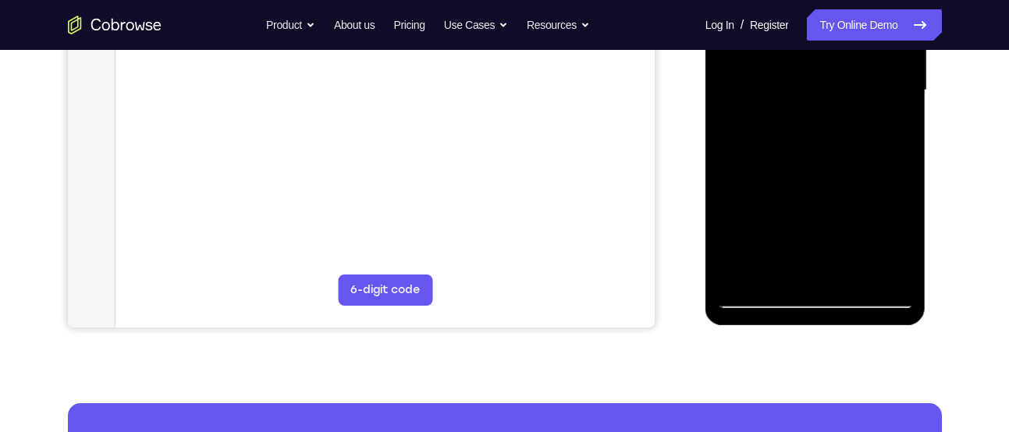
click at [752, 294] on div at bounding box center [815, 90] width 197 height 437
click at [863, 232] on div at bounding box center [815, 90] width 197 height 437
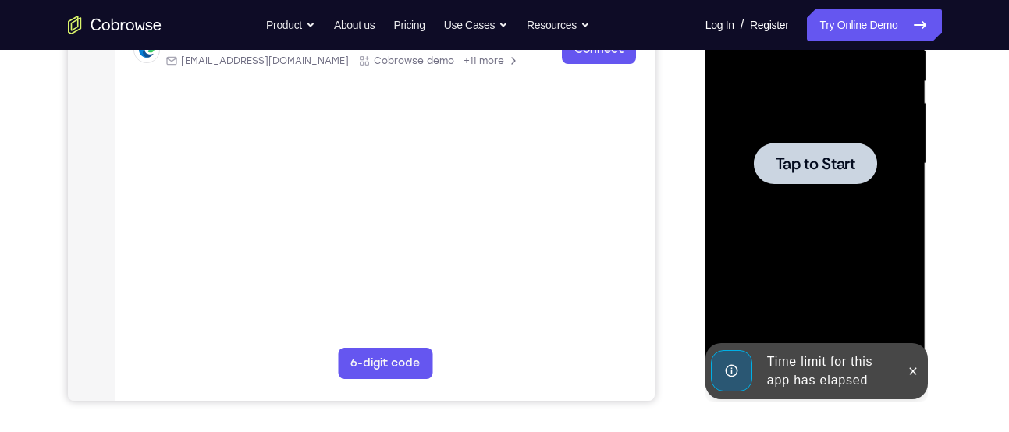
scroll to position [320, 0]
